Goal: Task Accomplishment & Management: Use online tool/utility

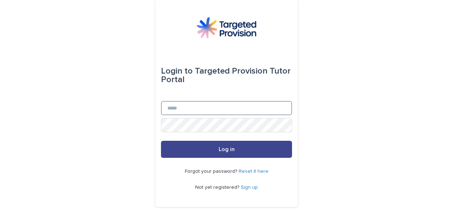
type input "**********"
click at [245, 151] on button "Log in" at bounding box center [226, 149] width 131 height 17
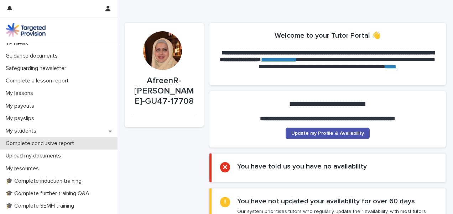
scroll to position [71, 0]
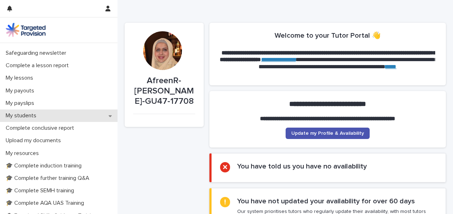
click at [74, 111] on div "My students" at bounding box center [58, 116] width 117 height 12
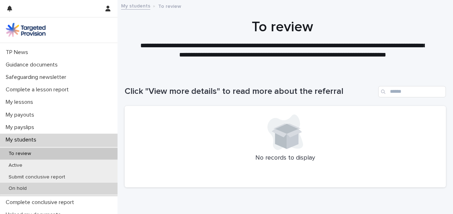
scroll to position [71, 0]
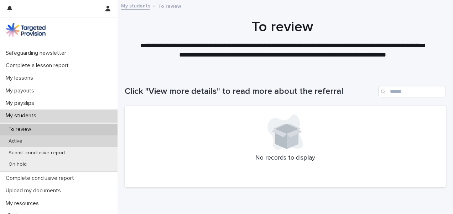
click at [78, 142] on div "Active" at bounding box center [58, 142] width 117 height 12
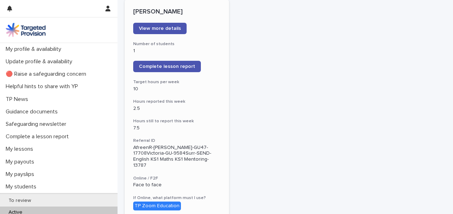
scroll to position [107, 0]
click at [168, 67] on span "Complete lesson report" at bounding box center [167, 66] width 56 height 5
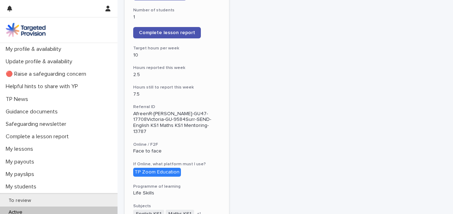
scroll to position [142, 0]
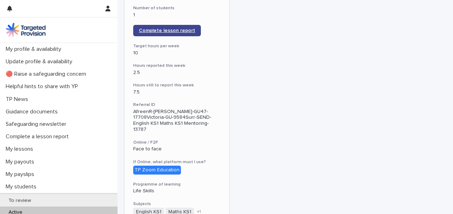
click at [173, 31] on span "Complete lesson report" at bounding box center [167, 30] width 56 height 5
